Goal: Task Accomplishment & Management: Use online tool/utility

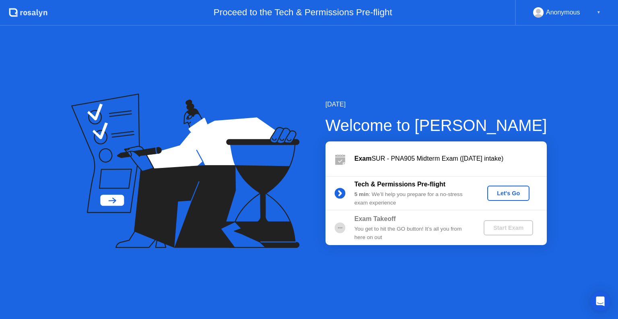
click at [515, 192] on div "Let's Go" at bounding box center [508, 193] width 36 height 6
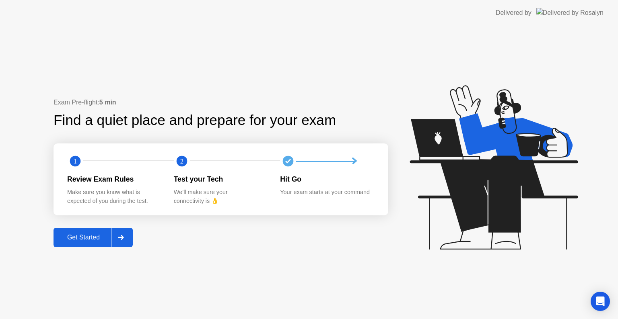
click at [92, 235] on div "Get Started" at bounding box center [83, 237] width 55 height 7
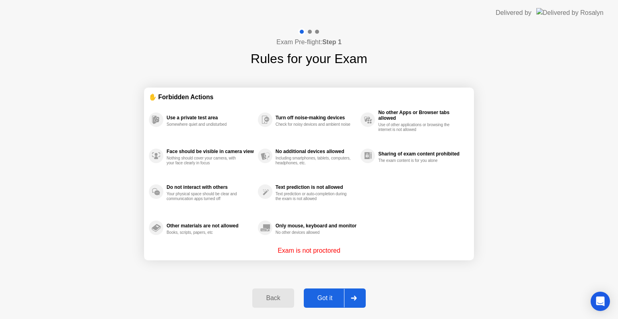
click at [325, 296] on div "Got it" at bounding box center [325, 298] width 38 height 7
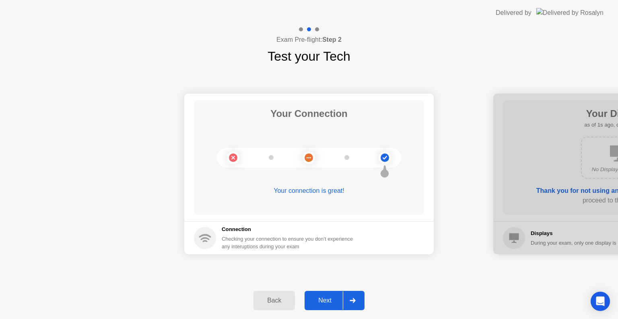
click at [333, 301] on div "Next" at bounding box center [325, 300] width 36 height 7
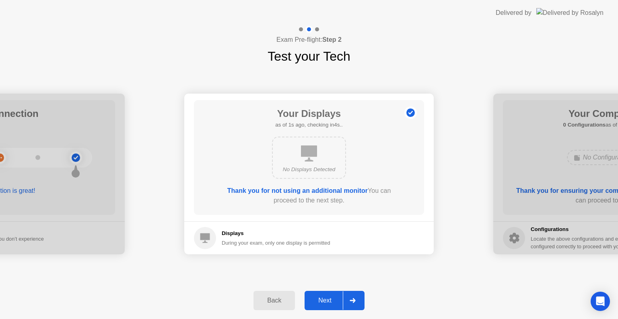
click at [333, 301] on div "Next" at bounding box center [325, 300] width 36 height 7
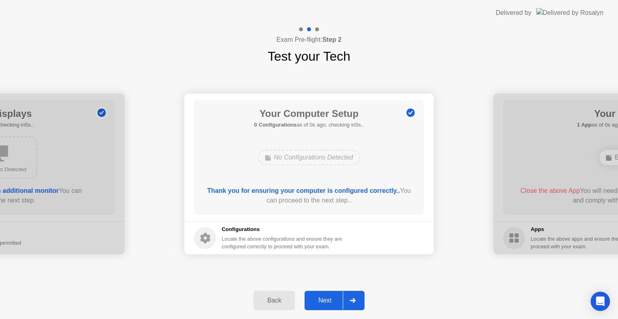
click at [333, 301] on div "Next" at bounding box center [325, 300] width 36 height 7
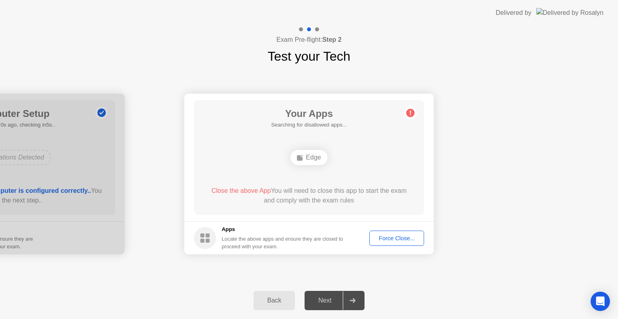
click at [333, 301] on div "Next" at bounding box center [325, 300] width 36 height 7
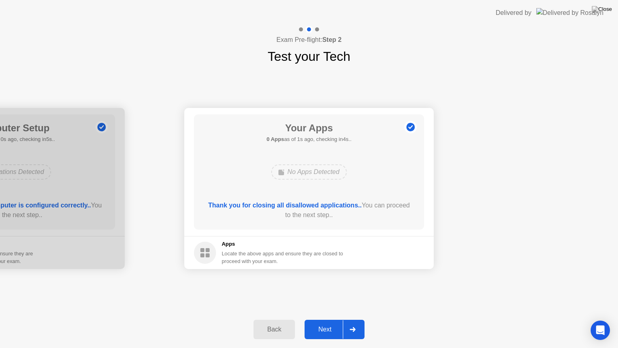
click at [326, 319] on button "Next" at bounding box center [335, 328] width 60 height 19
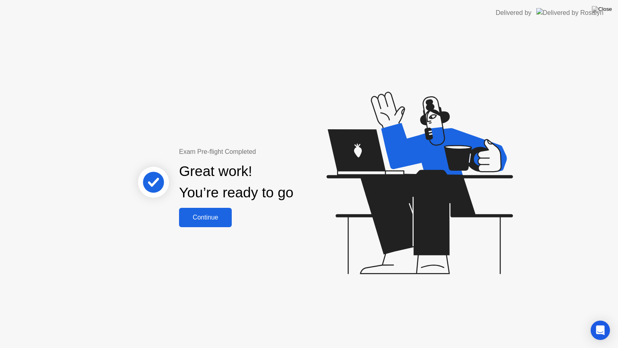
click at [200, 214] on div "Continue" at bounding box center [205, 217] width 48 height 7
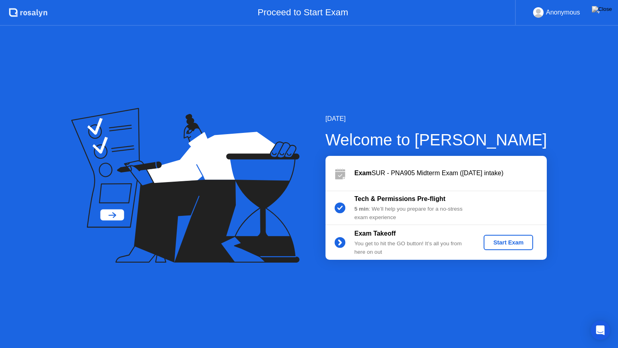
click at [497, 245] on div "Start Exam" at bounding box center [508, 242] width 43 height 6
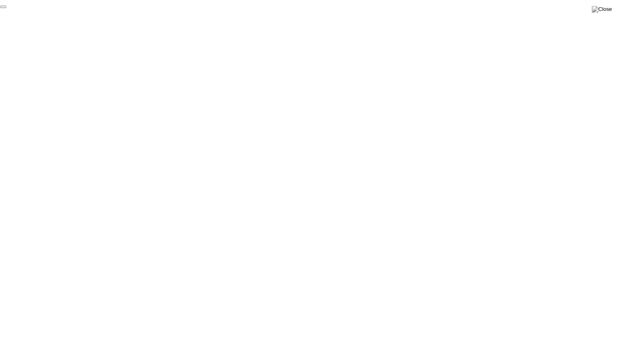
click div "End Proctoring Session"
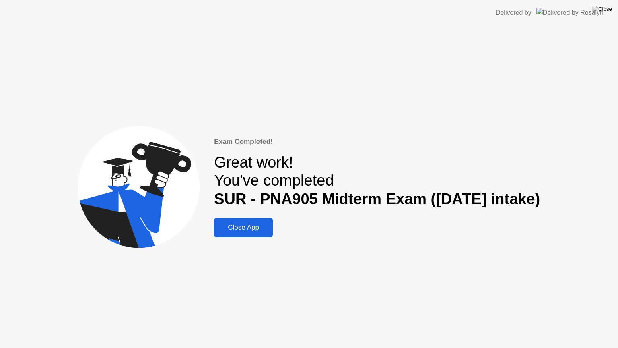
click at [228, 230] on div "Close App" at bounding box center [243, 227] width 54 height 8
